Goal: Task Accomplishment & Management: Manage account settings

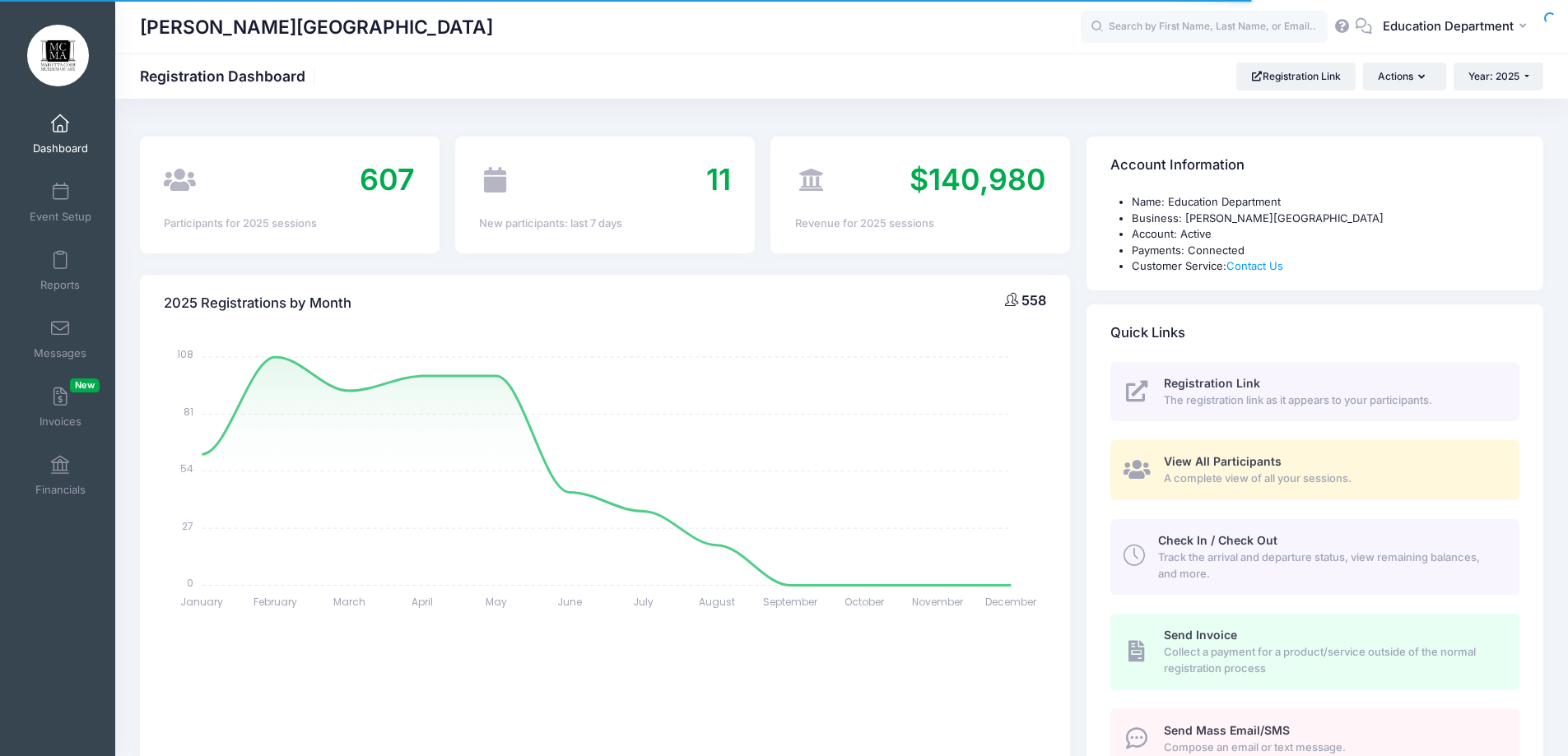
select select
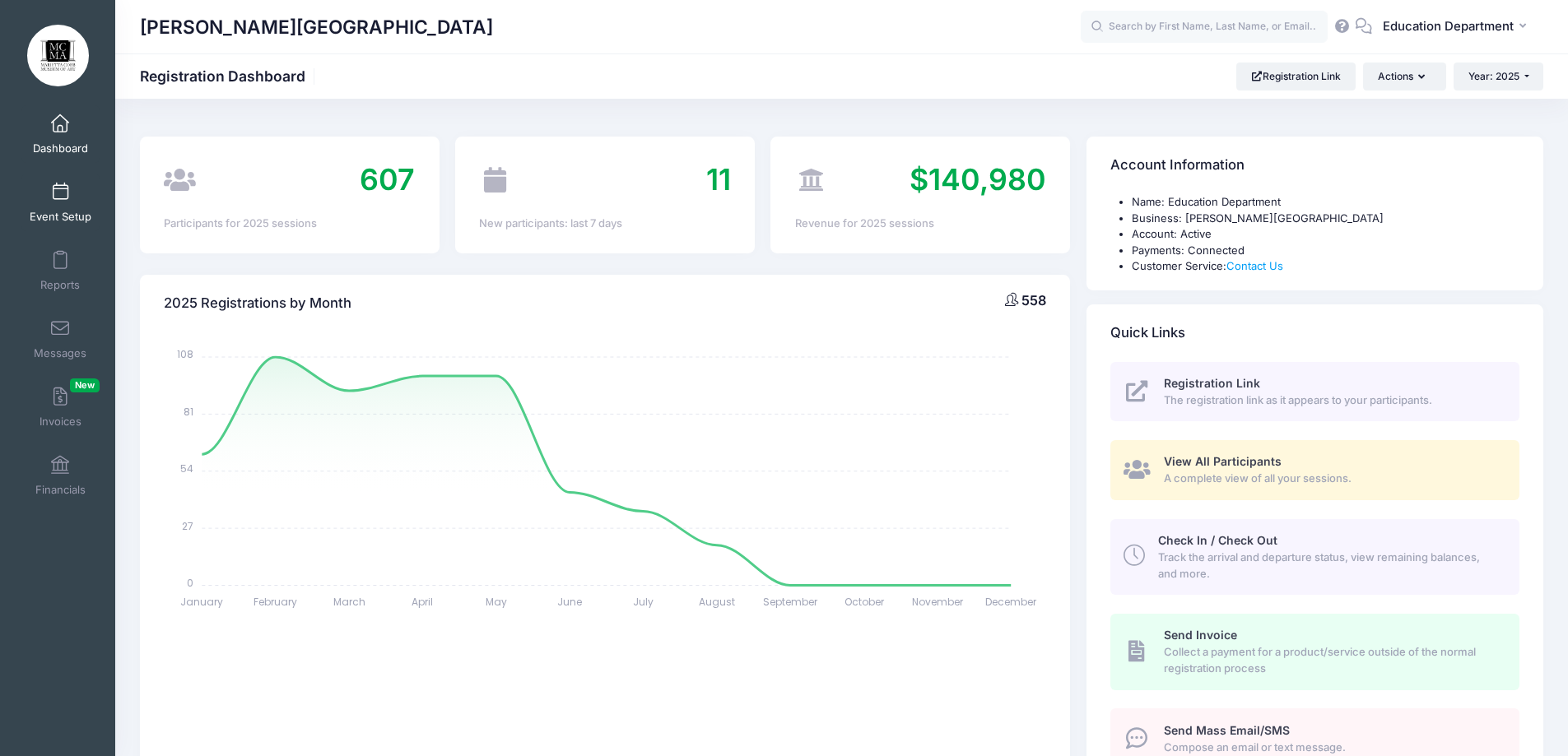
click at [64, 195] on link "Event Setup" at bounding box center [60, 203] width 78 height 58
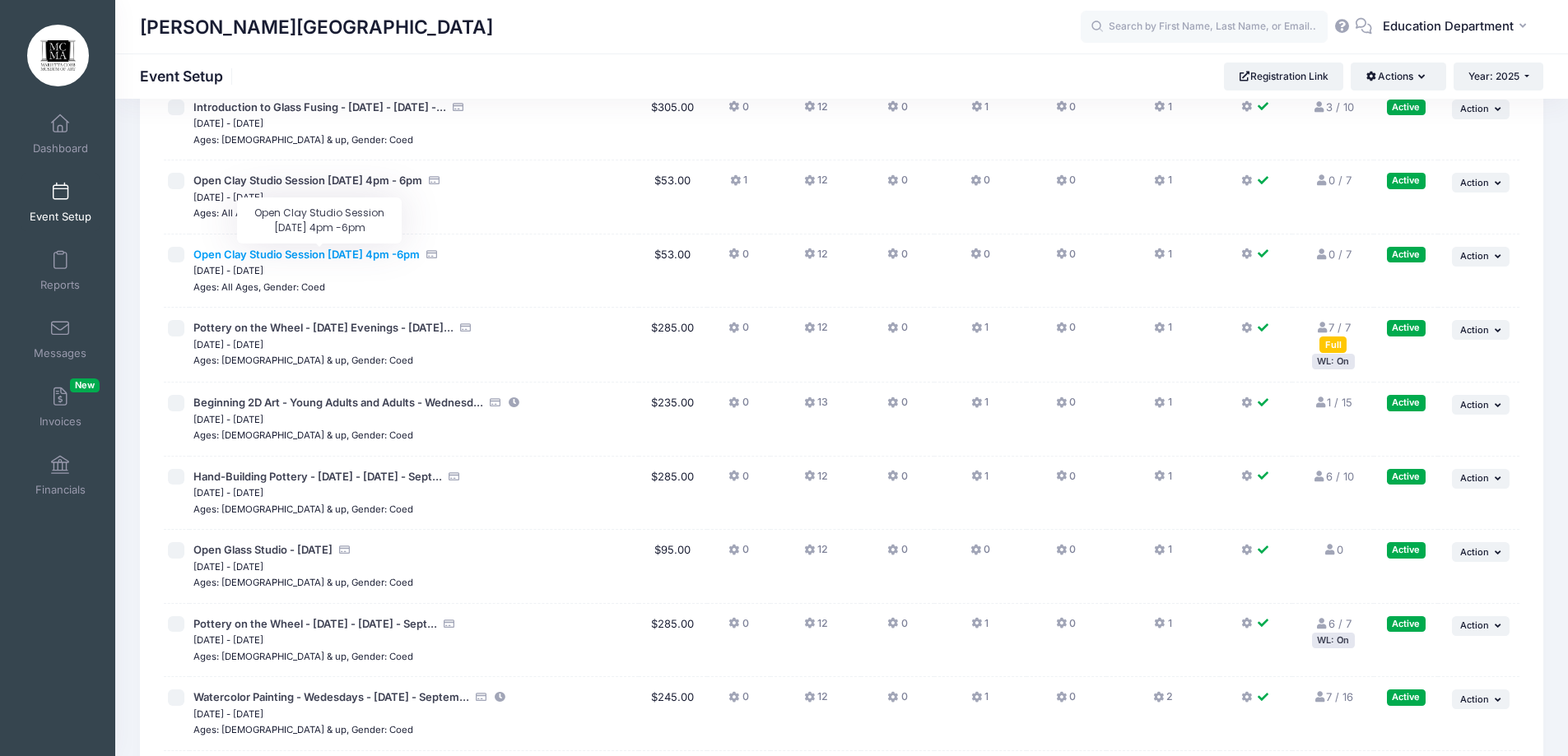
scroll to position [11800, 0]
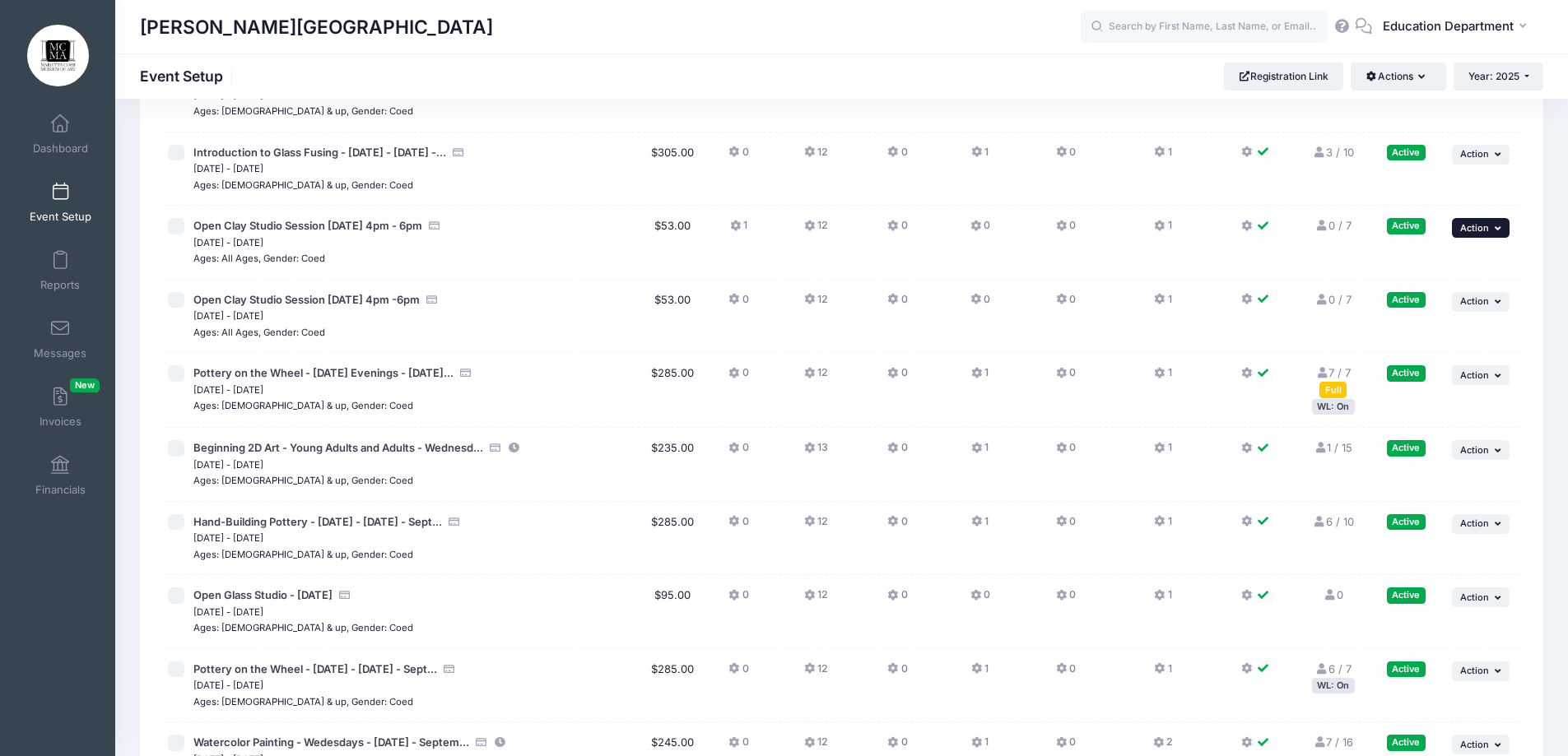
click at [1476, 225] on span "Action" at bounding box center [1474, 228] width 29 height 12
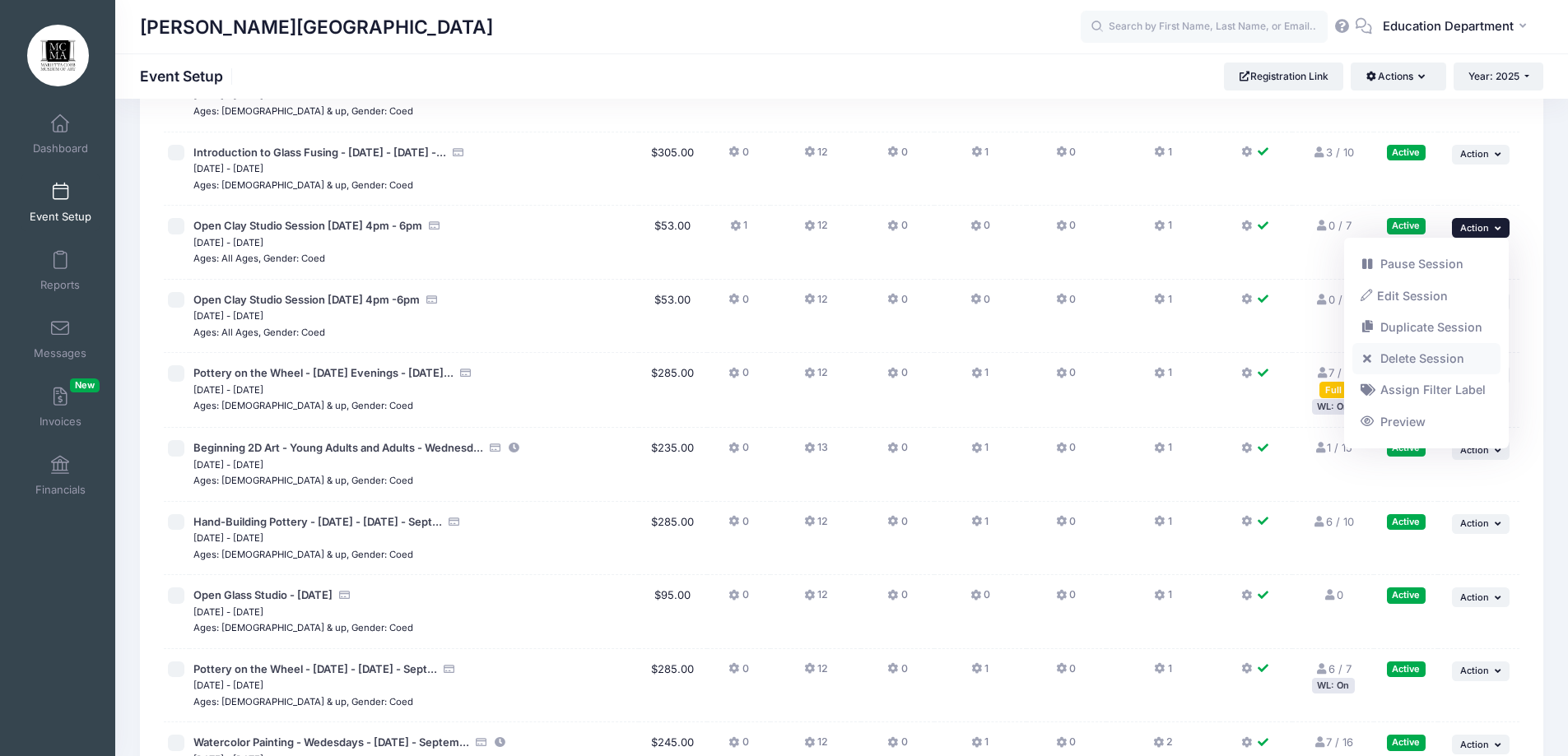
click at [1411, 357] on link "Delete Session" at bounding box center [1426, 358] width 149 height 31
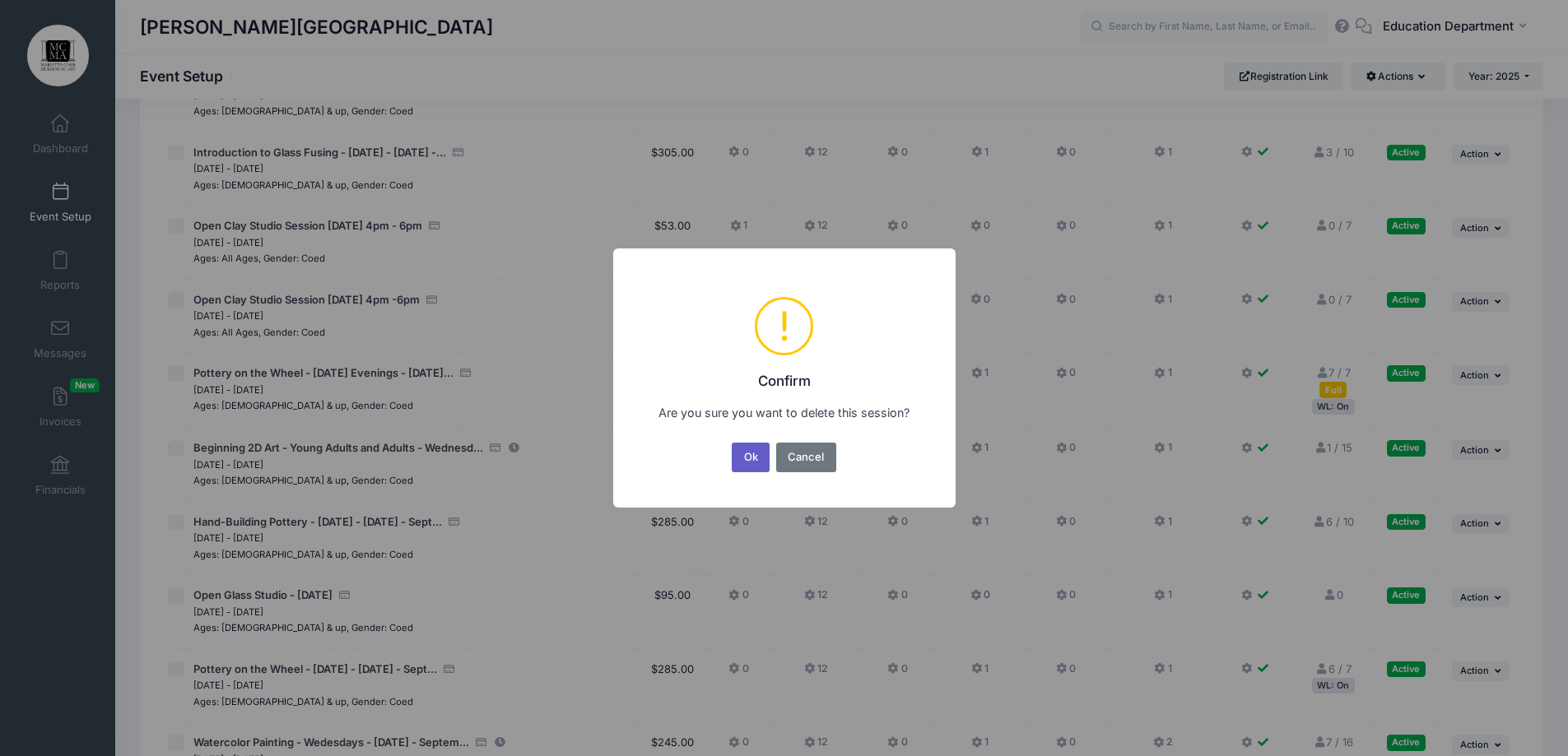
click at [742, 454] on button "Ok" at bounding box center [751, 457] width 38 height 30
